Goal: Task Accomplishment & Management: Manage account settings

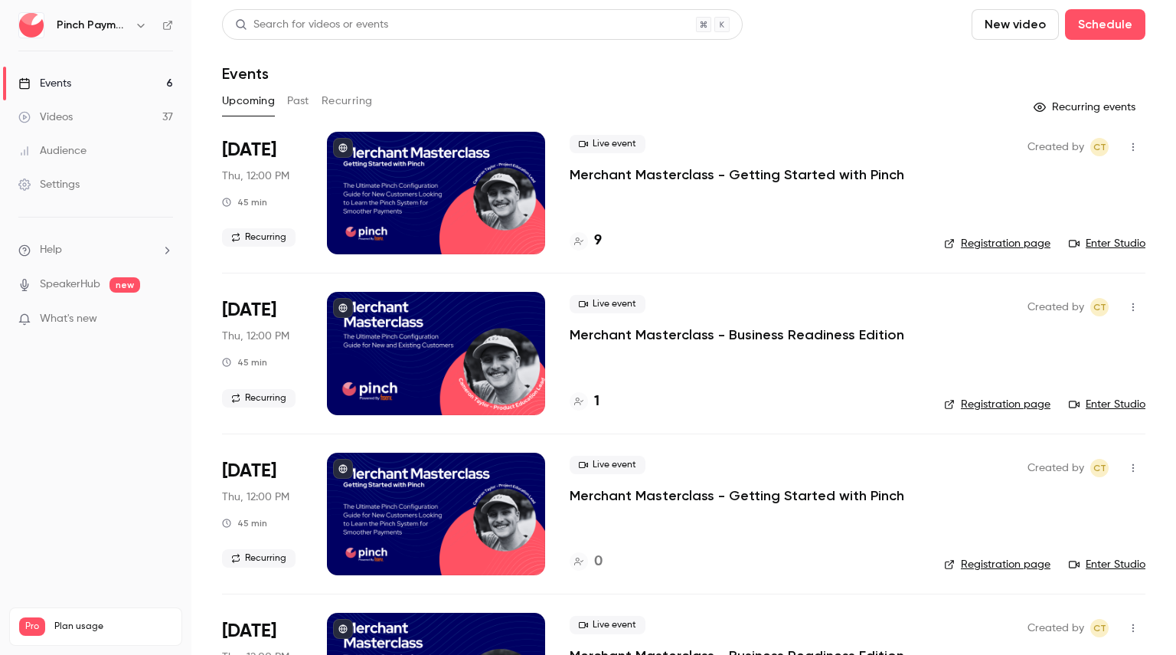
click at [988, 25] on button "New video" at bounding box center [1015, 24] width 87 height 31
click at [1009, 61] on div "Record" at bounding box center [1060, 66] width 116 height 15
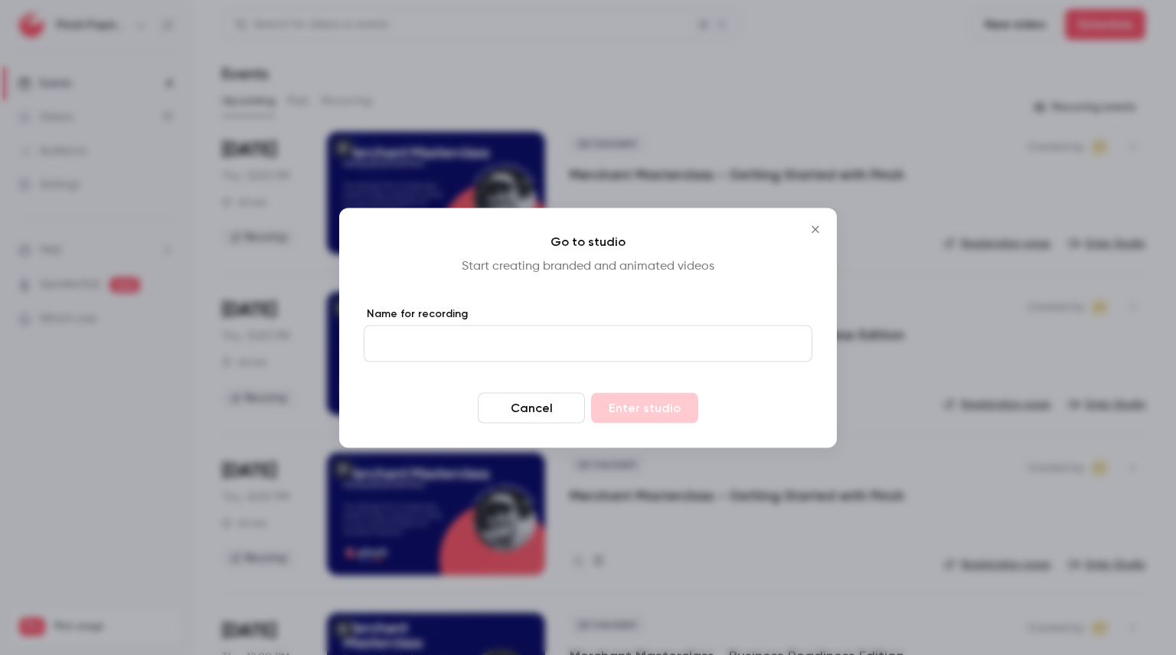
click at [675, 331] on input "Name for recording" at bounding box center [588, 343] width 449 height 37
type input "*"
type input "**********"
click at [640, 397] on button "Enter studio" at bounding box center [644, 407] width 107 height 31
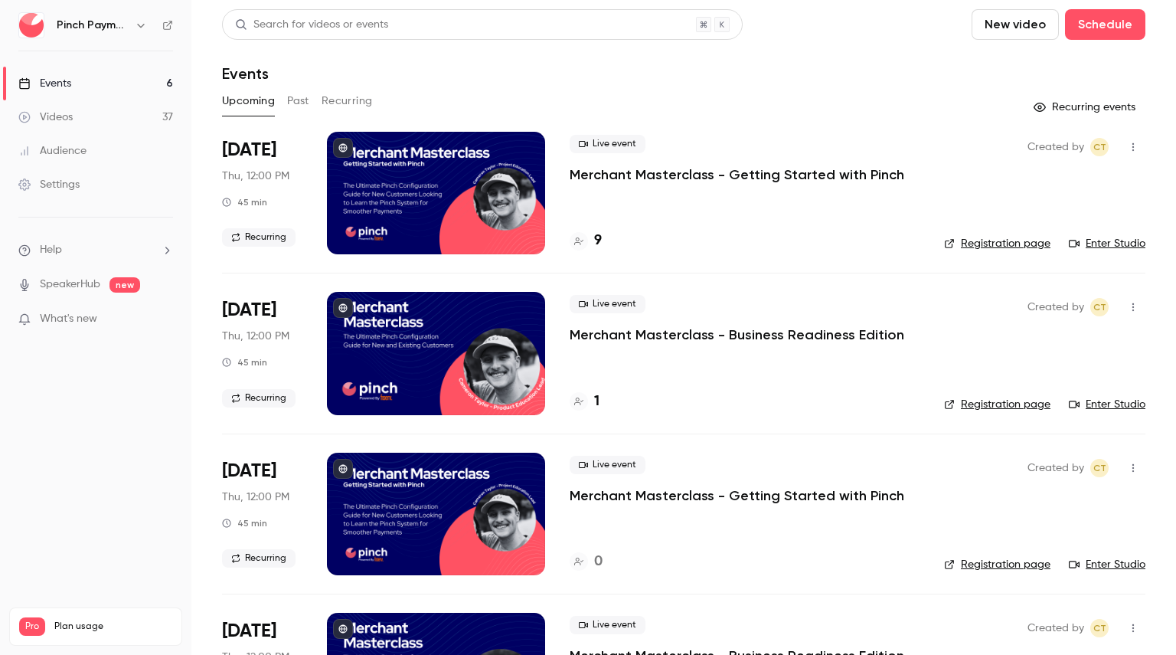
click at [997, 19] on button "New video" at bounding box center [1015, 24] width 87 height 31
click at [1021, 102] on div "Upload" at bounding box center [1060, 106] width 116 height 15
click at [86, 118] on link "Videos 37" at bounding box center [95, 117] width 191 height 34
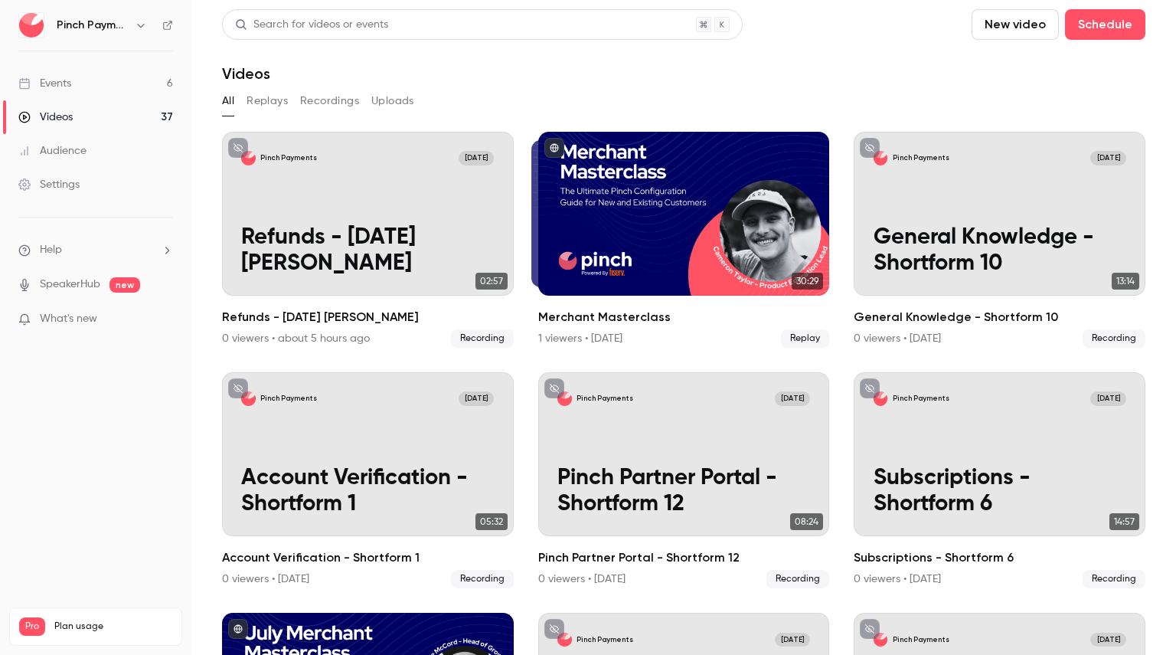
click at [1030, 30] on button "New video" at bounding box center [1015, 24] width 87 height 31
click at [1022, 67] on div "Record" at bounding box center [1060, 66] width 116 height 15
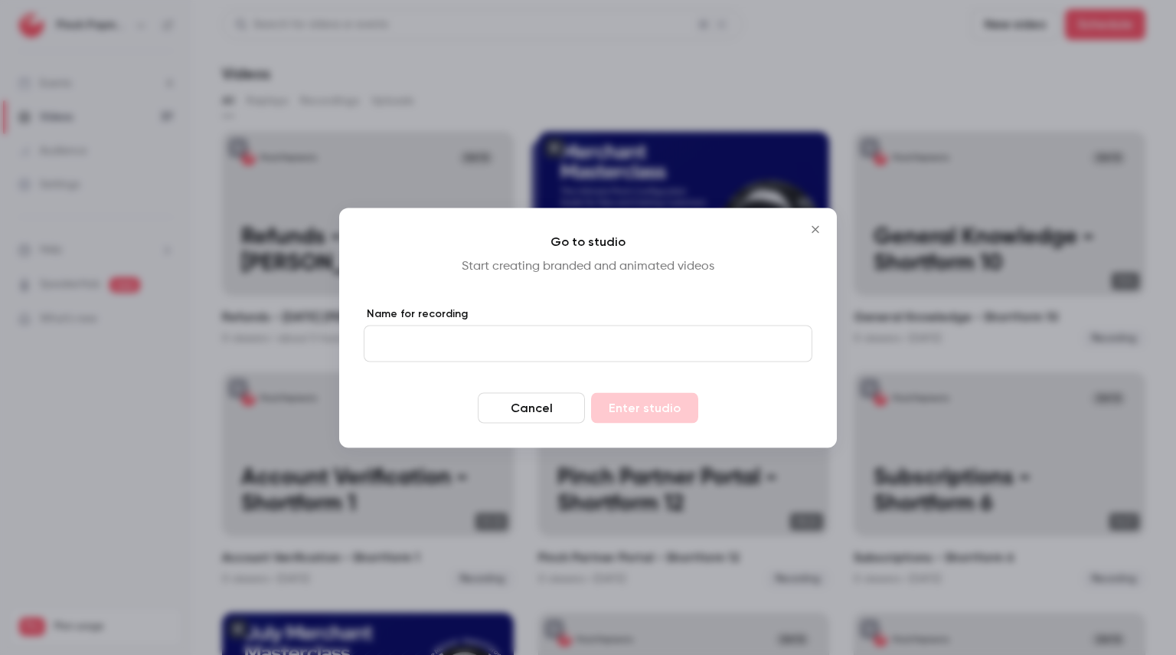
click at [572, 333] on input "Name for recording" at bounding box center [588, 343] width 449 height 37
type input "**********"
click at [591, 392] on button "Enter studio" at bounding box center [644, 407] width 107 height 31
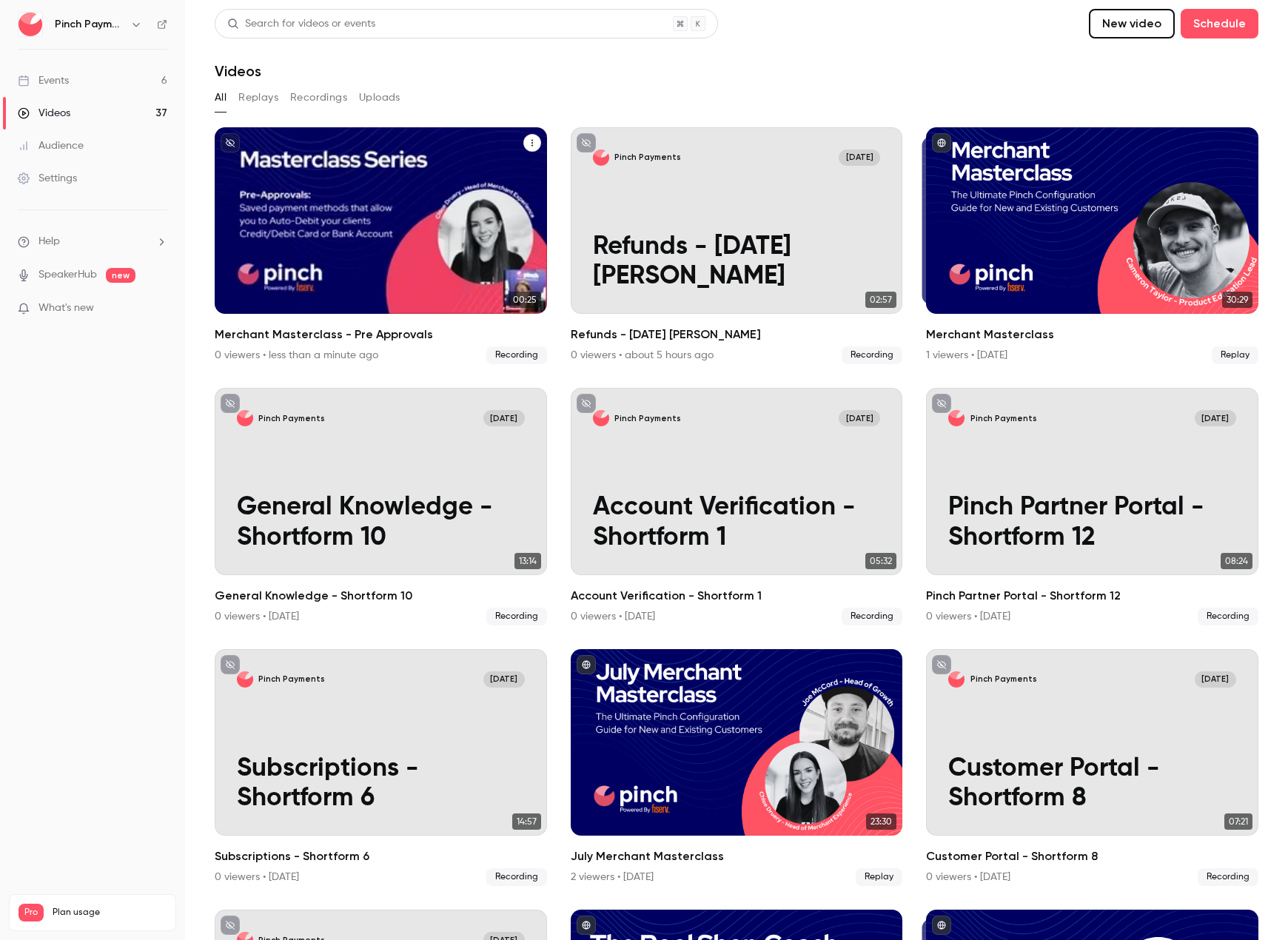
click at [403, 267] on p "Merchant Masterclass - Pre Approvals" at bounding box center [381, 261] width 288 height 59
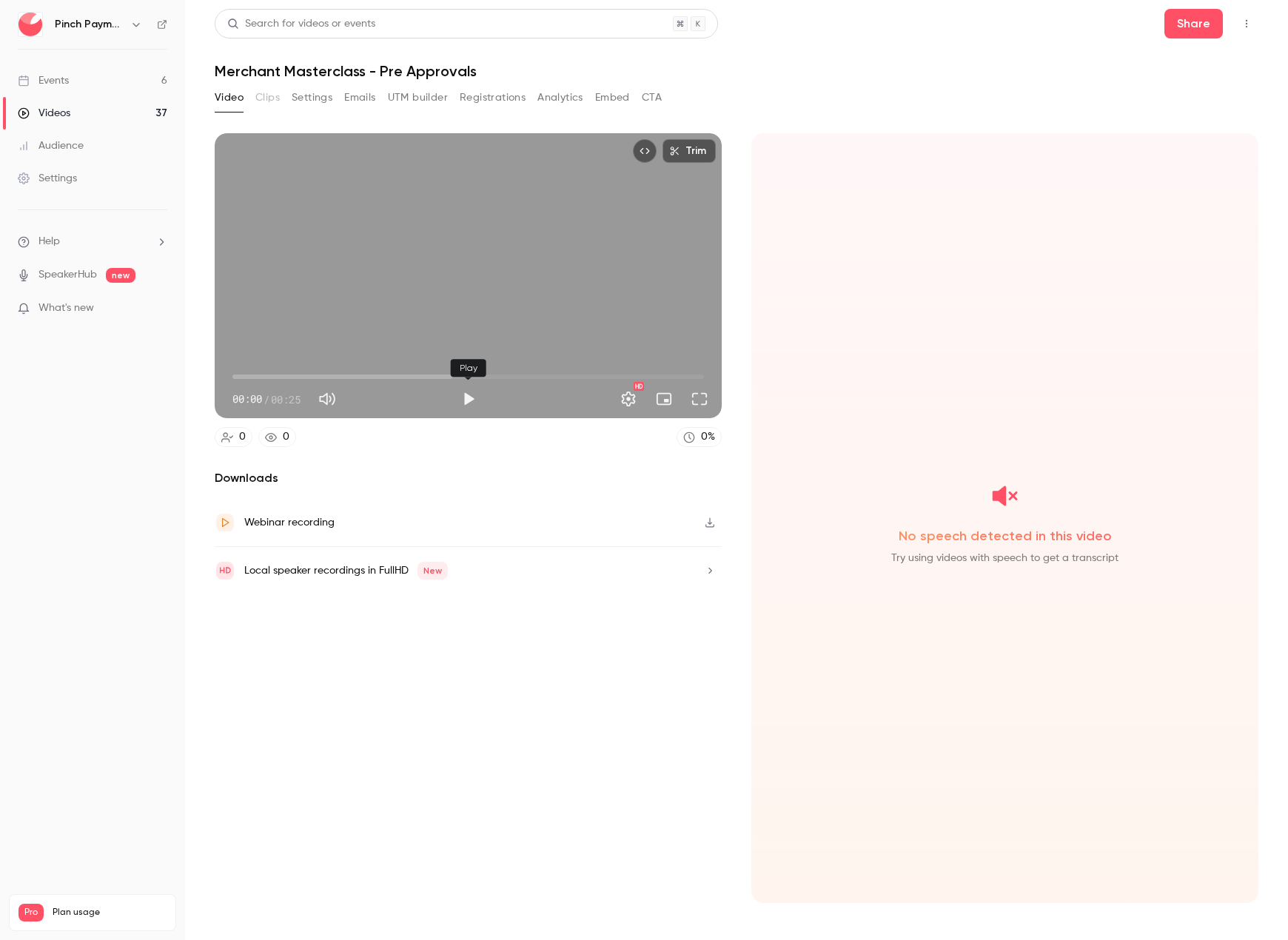
click at [466, 396] on button "Play" at bounding box center [468, 398] width 30 height 30
click at [634, 402] on button "Settings" at bounding box center [628, 398] width 30 height 30
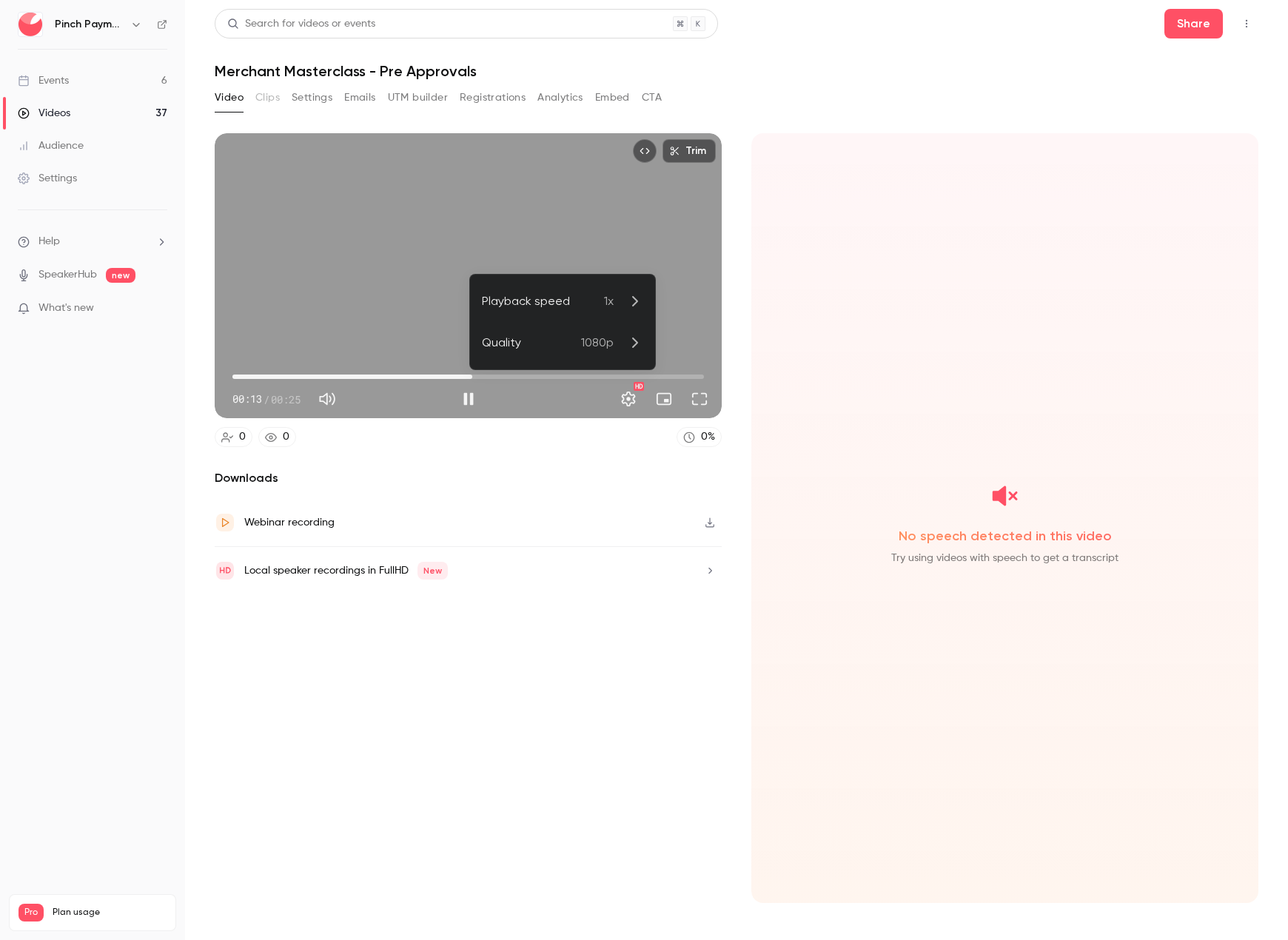
click at [314, 327] on div at bounding box center [644, 470] width 1288 height 940
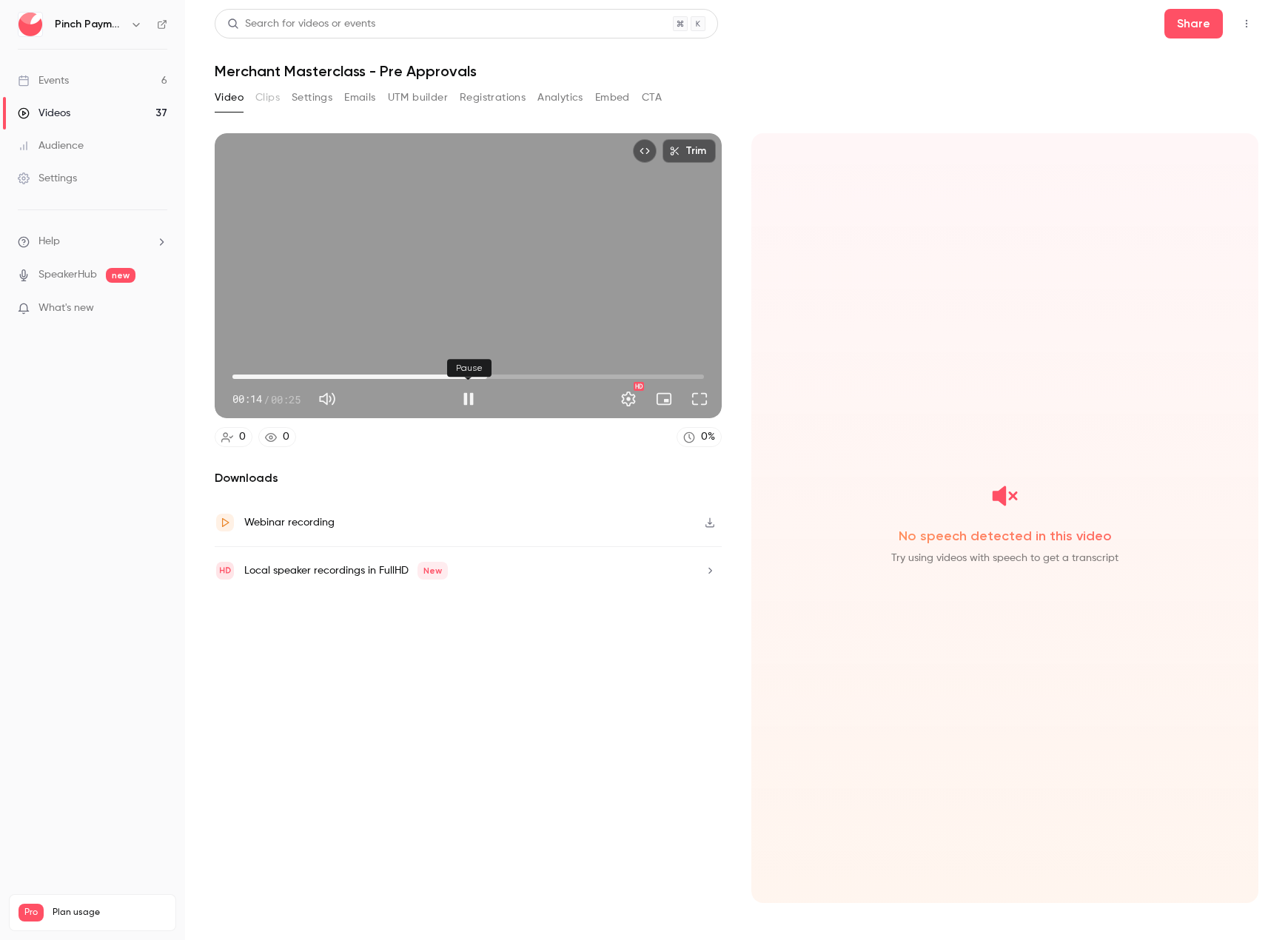
click at [466, 402] on button "Pause" at bounding box center [468, 398] width 30 height 30
click at [358, 372] on span "00:14" at bounding box center [468, 377] width 472 height 24
click at [471, 399] on button "Play" at bounding box center [468, 398] width 30 height 30
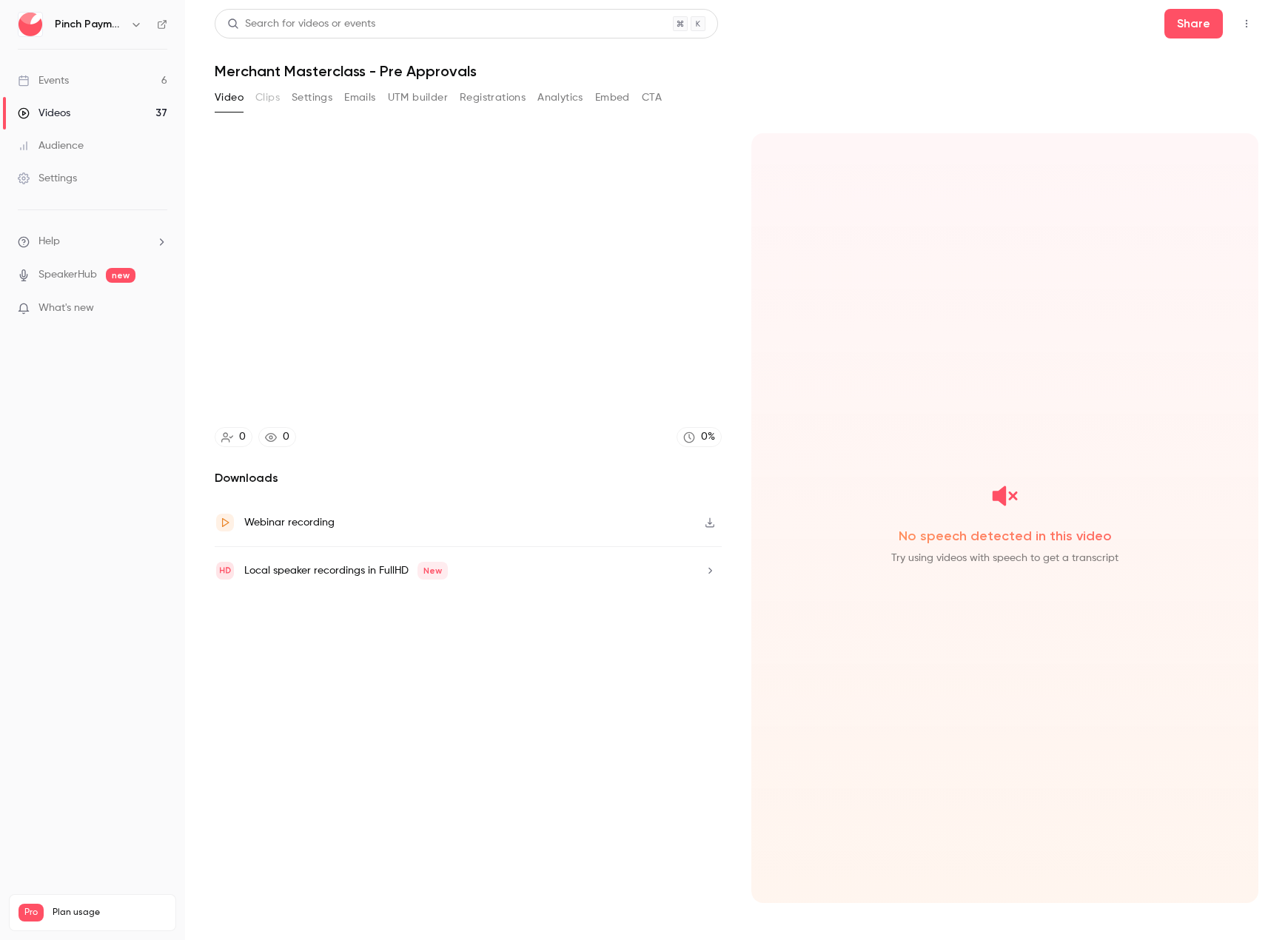
click at [1136, 27] on icon "Top Bar Actions" at bounding box center [1246, 24] width 2 height 8
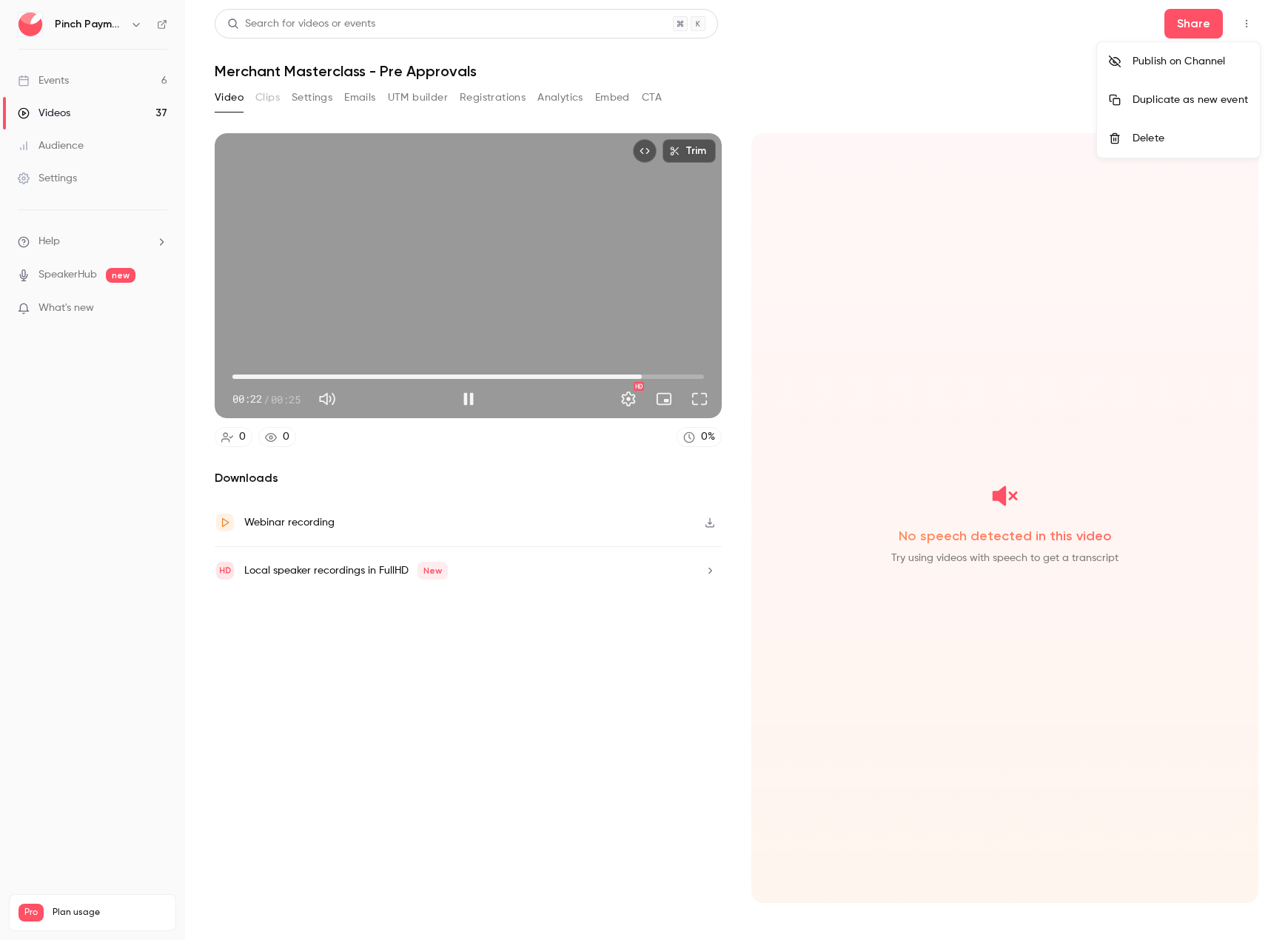
click at [1136, 134] on div "Delete" at bounding box center [1189, 138] width 115 height 14
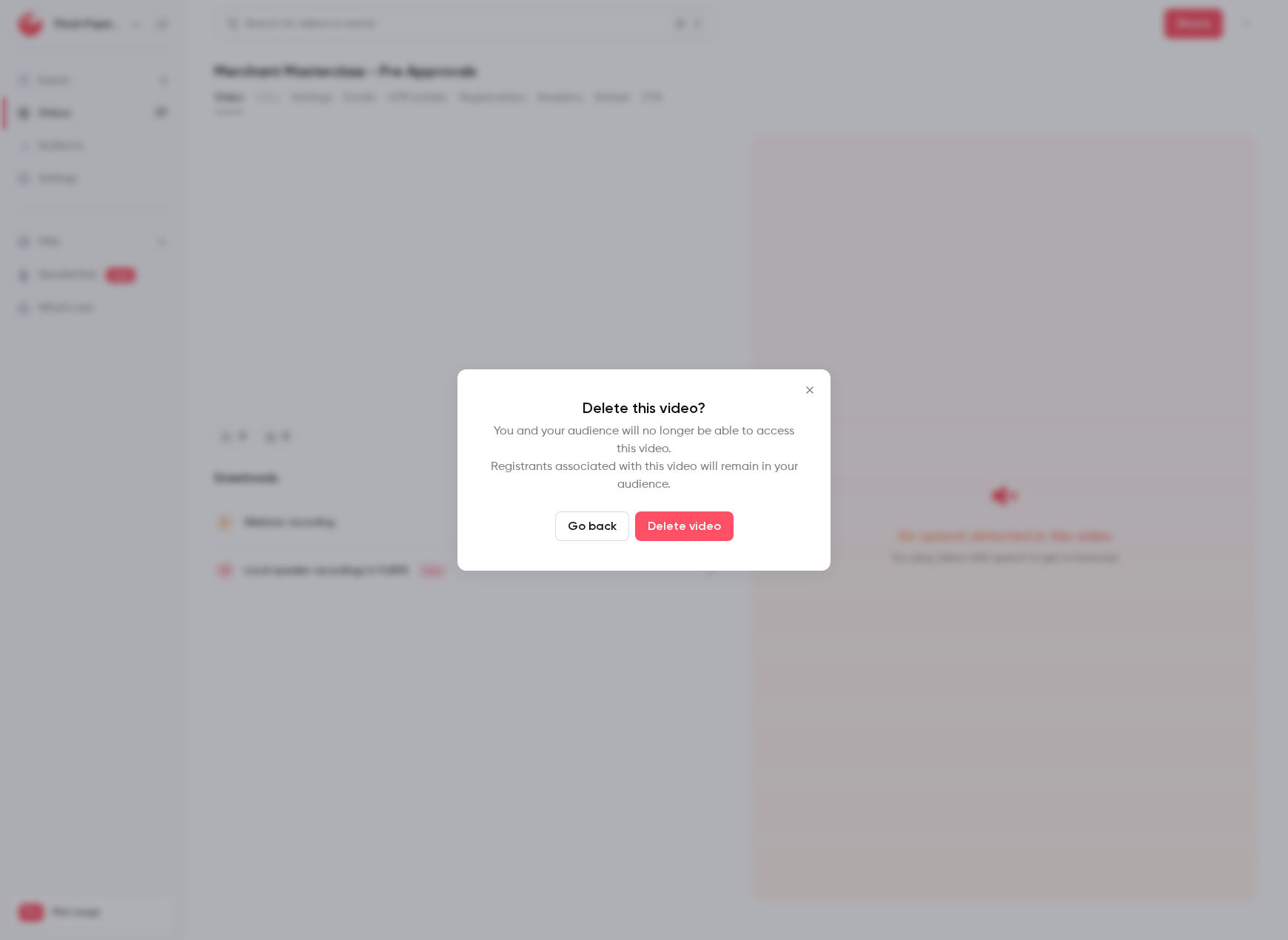
click at [680, 523] on button "Delete video" at bounding box center [684, 526] width 99 height 30
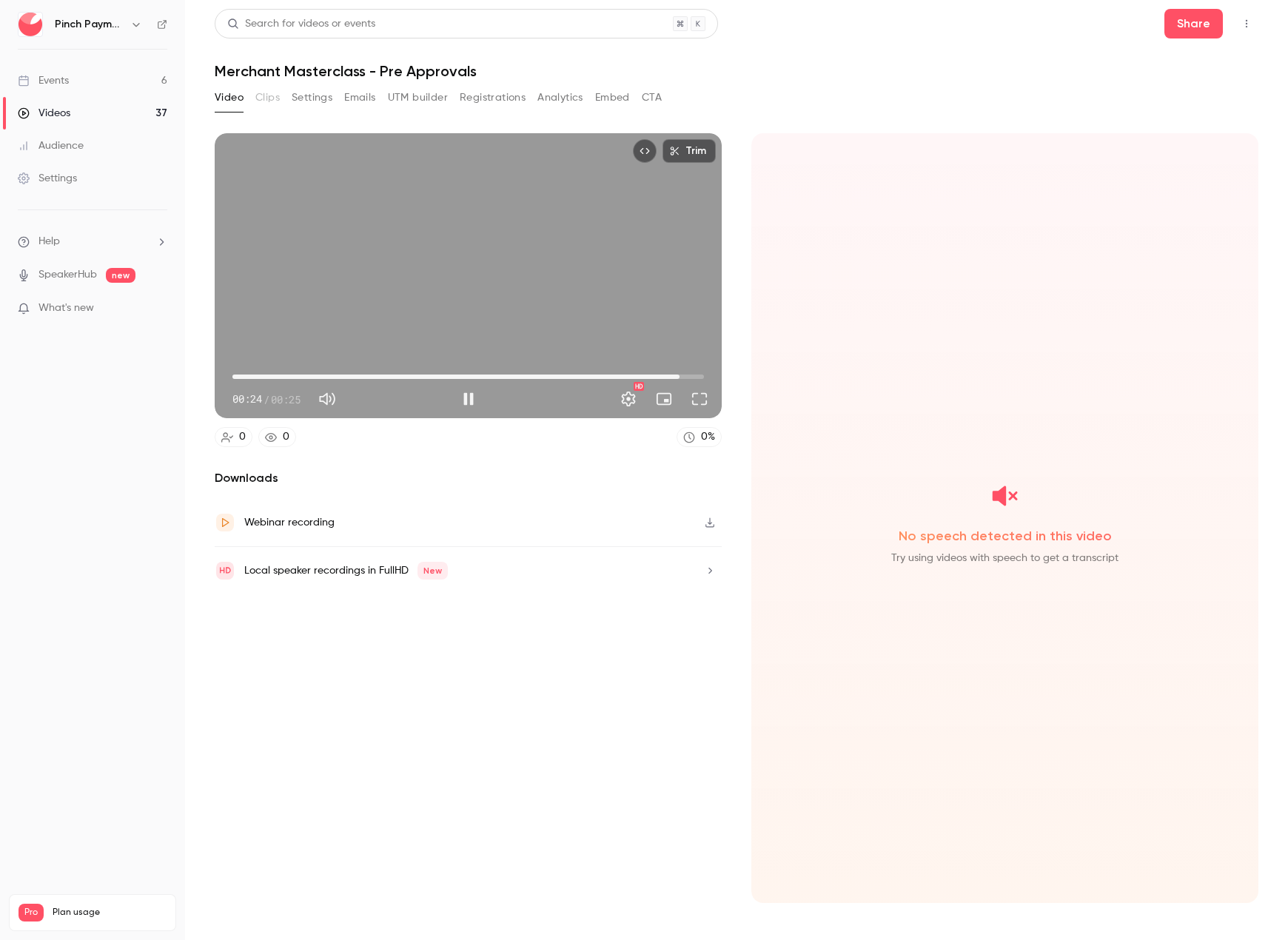
type input "****"
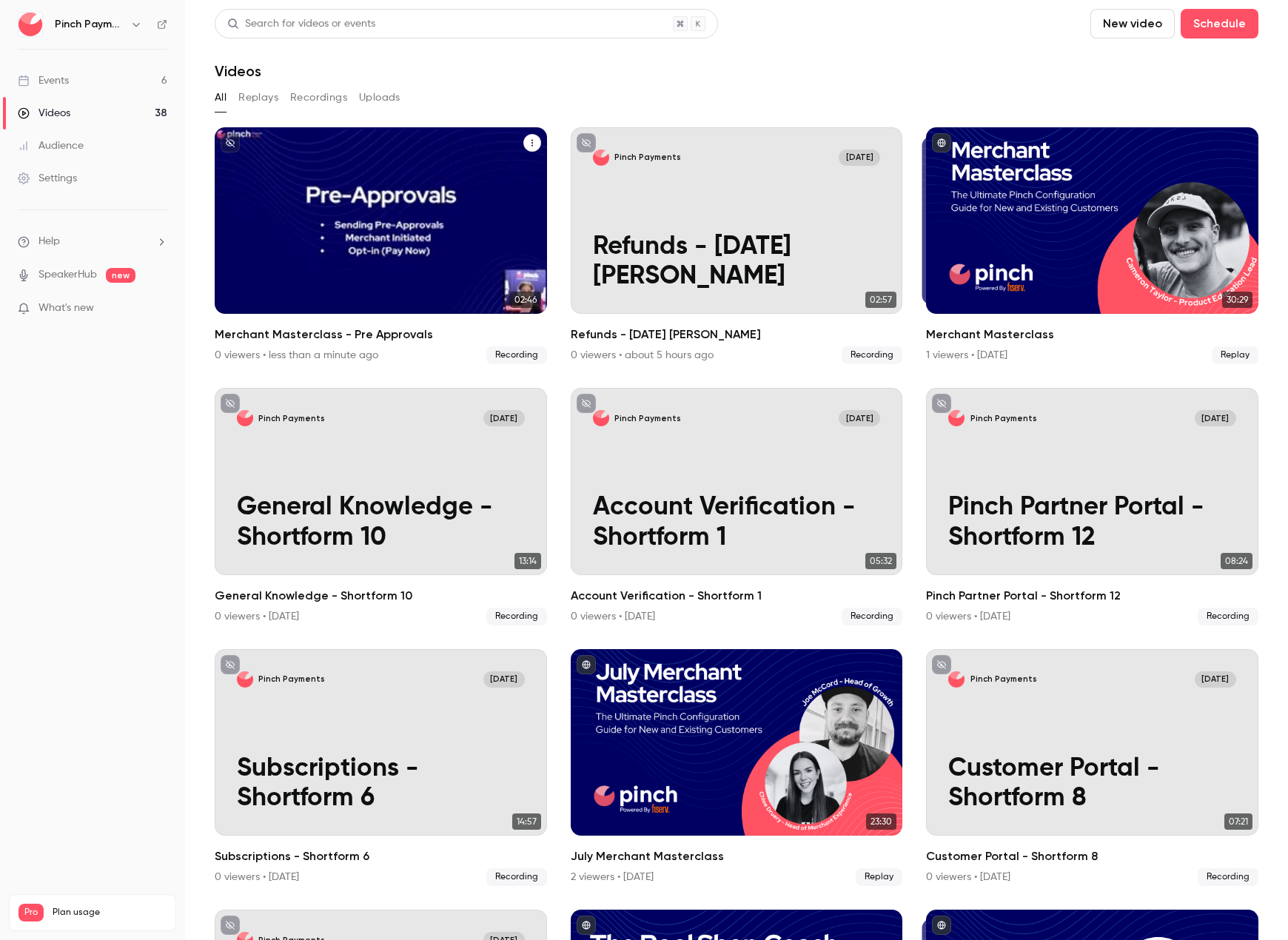
click at [428, 238] on p "Merchant Masterclass - Pre Approvals" at bounding box center [381, 261] width 288 height 59
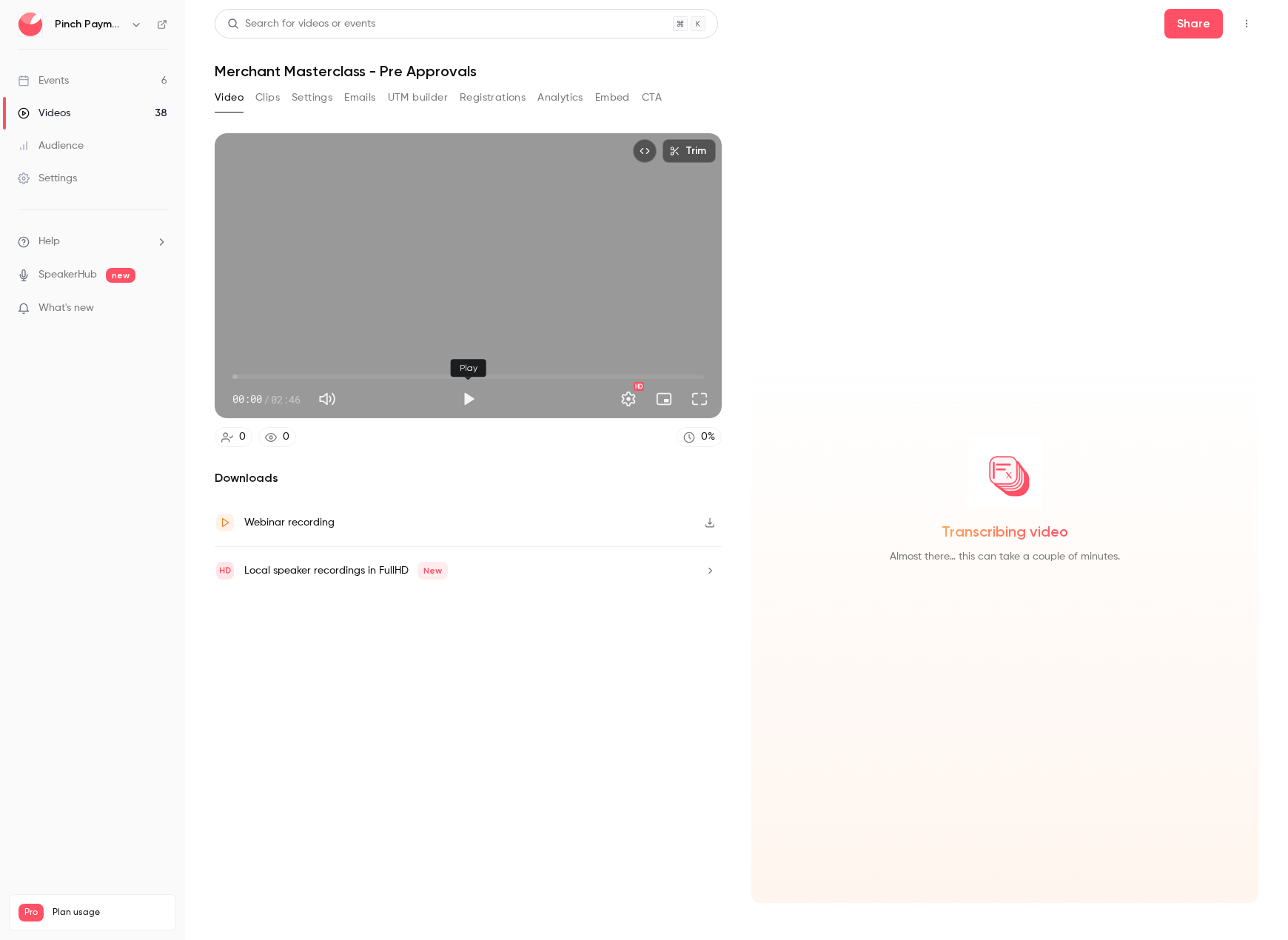
click at [470, 396] on button "Play" at bounding box center [468, 398] width 30 height 30
click at [273, 378] on span "00:06" at bounding box center [468, 377] width 472 height 24
click at [349, 381] on span "00:41" at bounding box center [468, 377] width 472 height 24
click at [384, 377] on span "00:53" at bounding box center [468, 377] width 472 height 24
click at [427, 378] on span "00:53" at bounding box center [468, 377] width 472 height 24
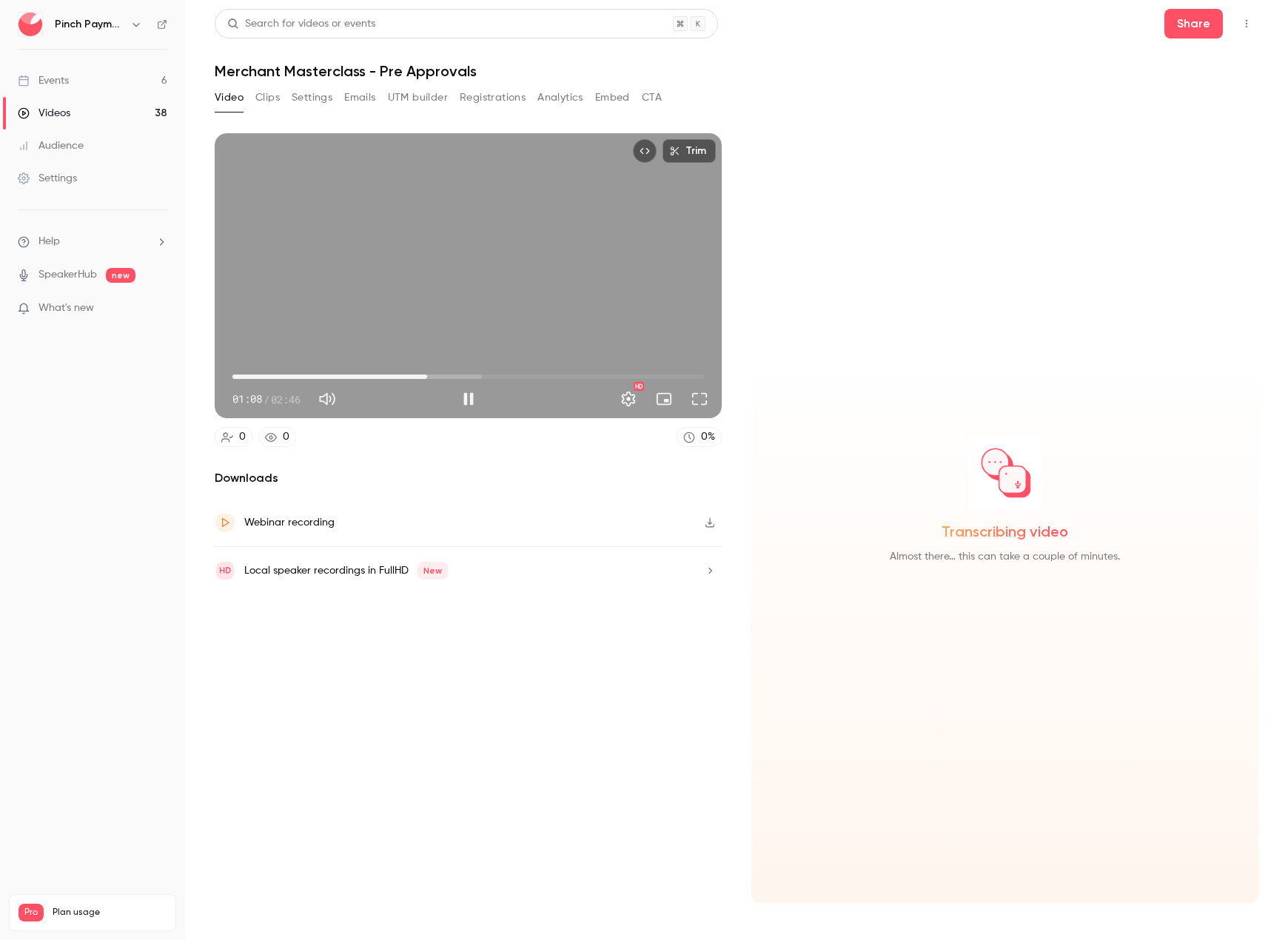
click at [464, 378] on span "01:08" at bounding box center [468, 377] width 472 height 24
click at [488, 374] on span "01:30" at bounding box center [468, 377] width 472 height 24
click at [466, 405] on button "Pause" at bounding box center [468, 398] width 30 height 30
type input "****"
click at [1249, 20] on icon "Top Bar Actions" at bounding box center [1246, 23] width 12 height 11
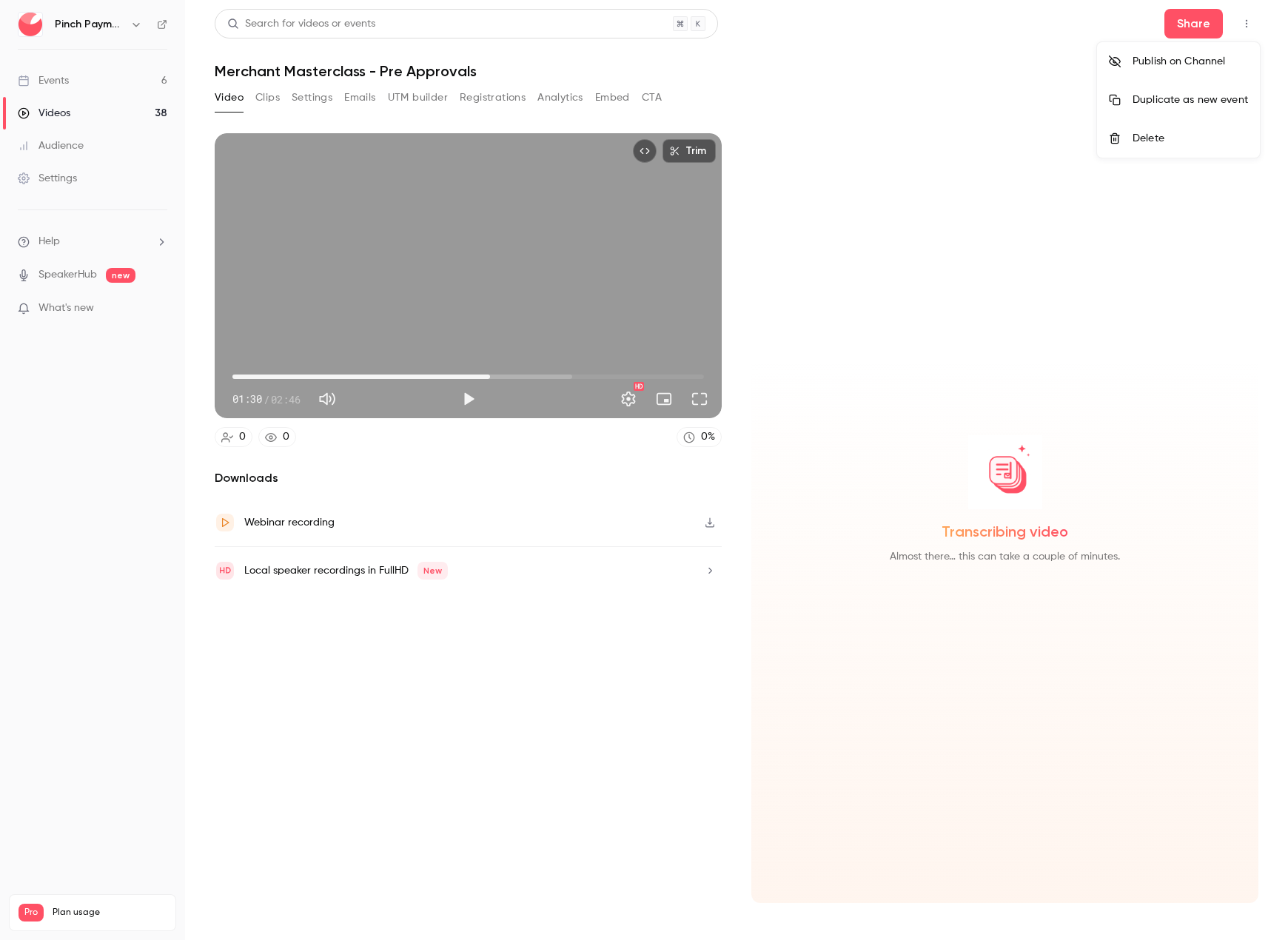
click at [1184, 128] on li "Delete" at bounding box center [1178, 138] width 162 height 39
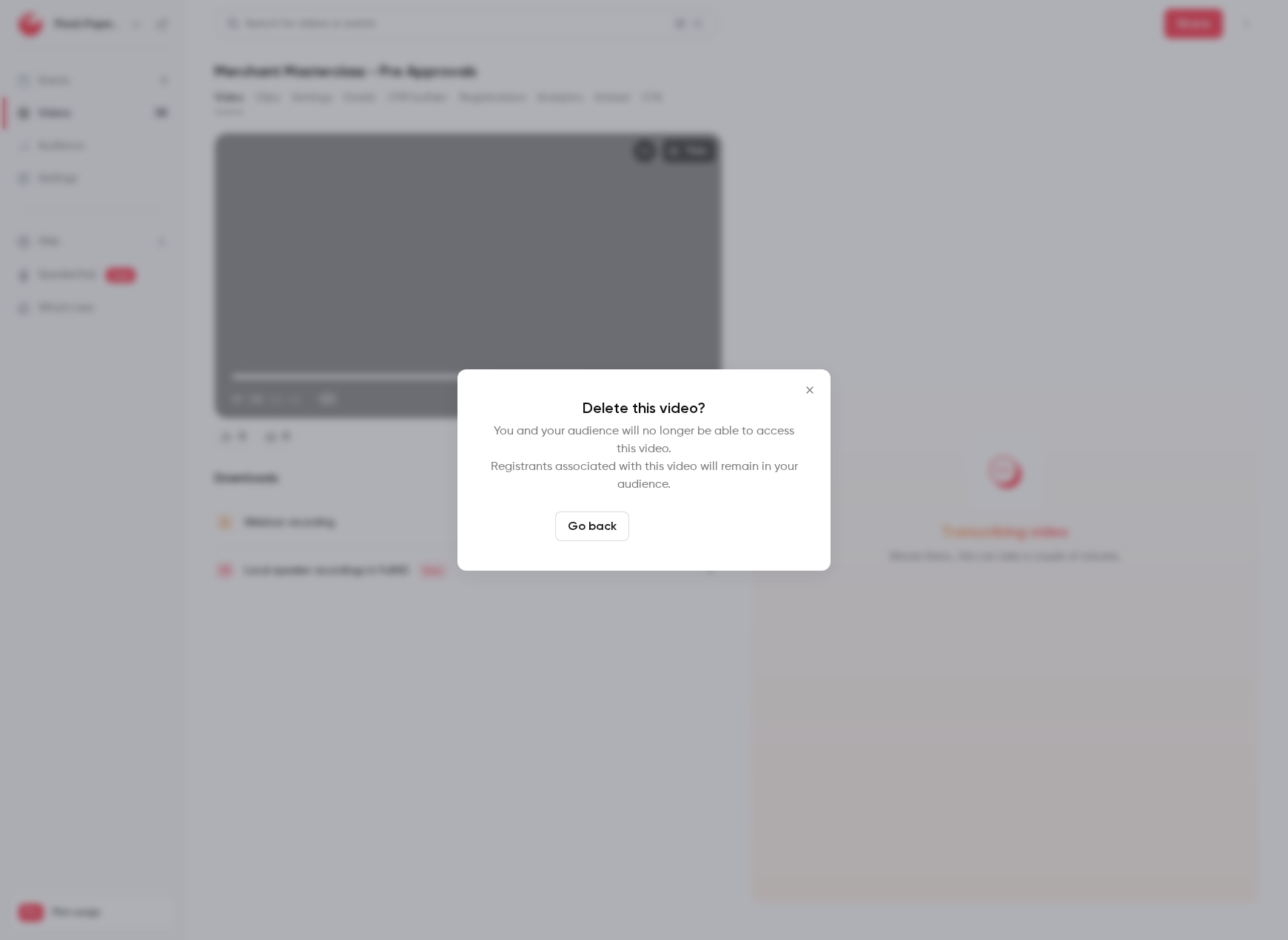
click at [679, 524] on button "Delete video" at bounding box center [684, 526] width 99 height 30
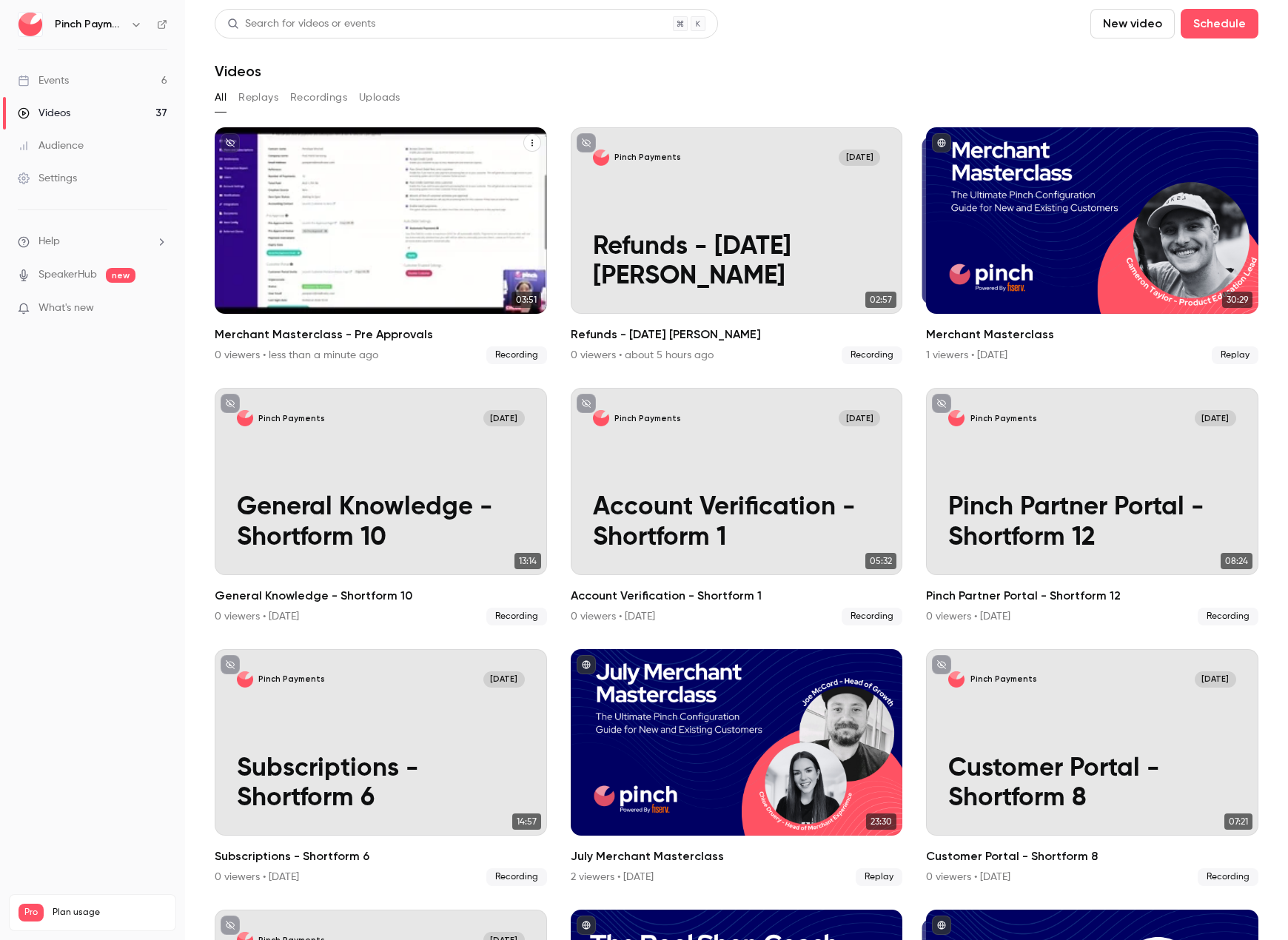
click at [533, 143] on button "Merchant Masterclass - Pre Approvals" at bounding box center [531, 143] width 17 height 17
click at [487, 242] on li "Delete" at bounding box center [457, 255] width 162 height 39
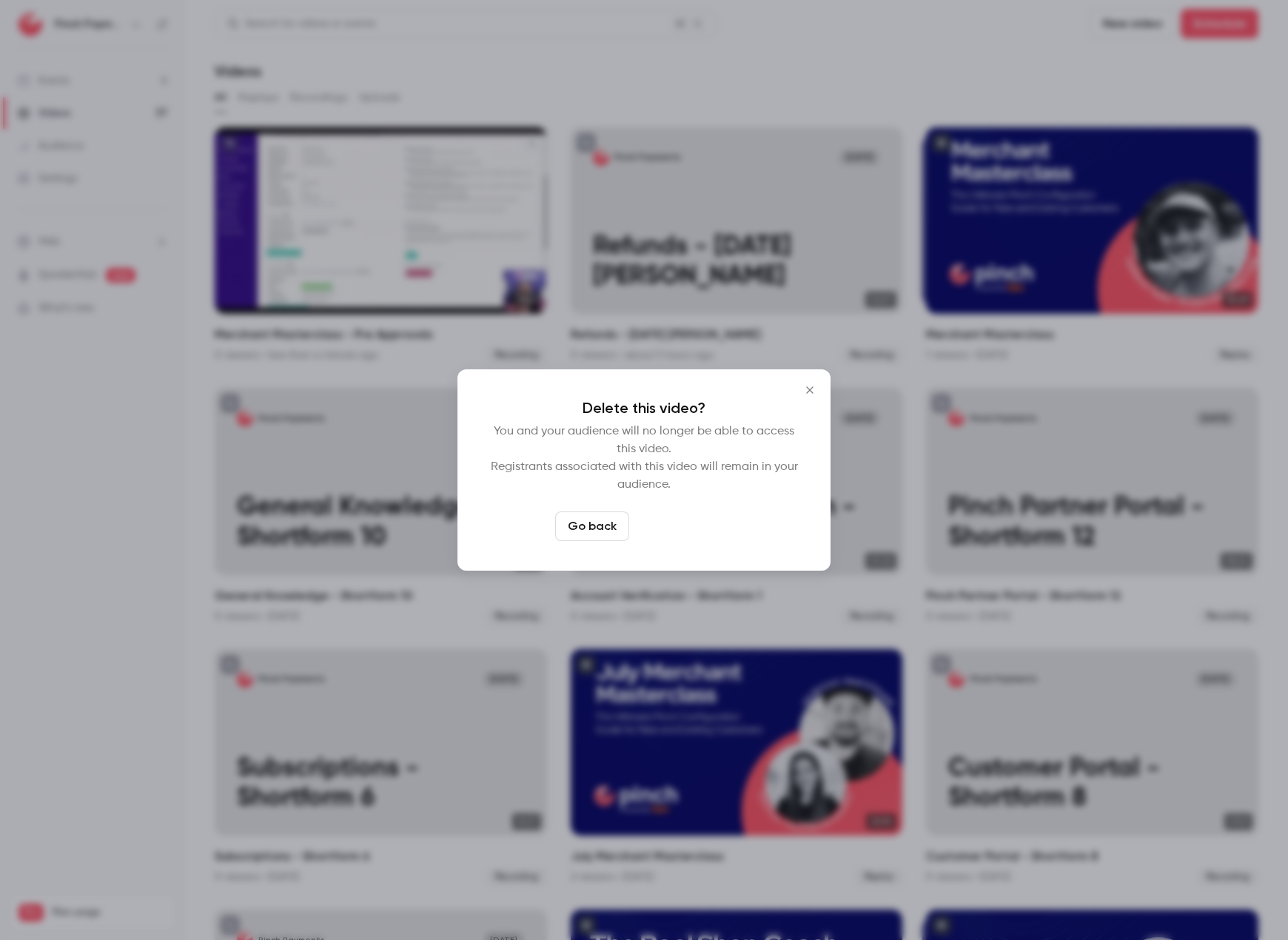
click at [681, 527] on button "Delete video" at bounding box center [684, 526] width 99 height 30
